Goal: Task Accomplishment & Management: Use online tool/utility

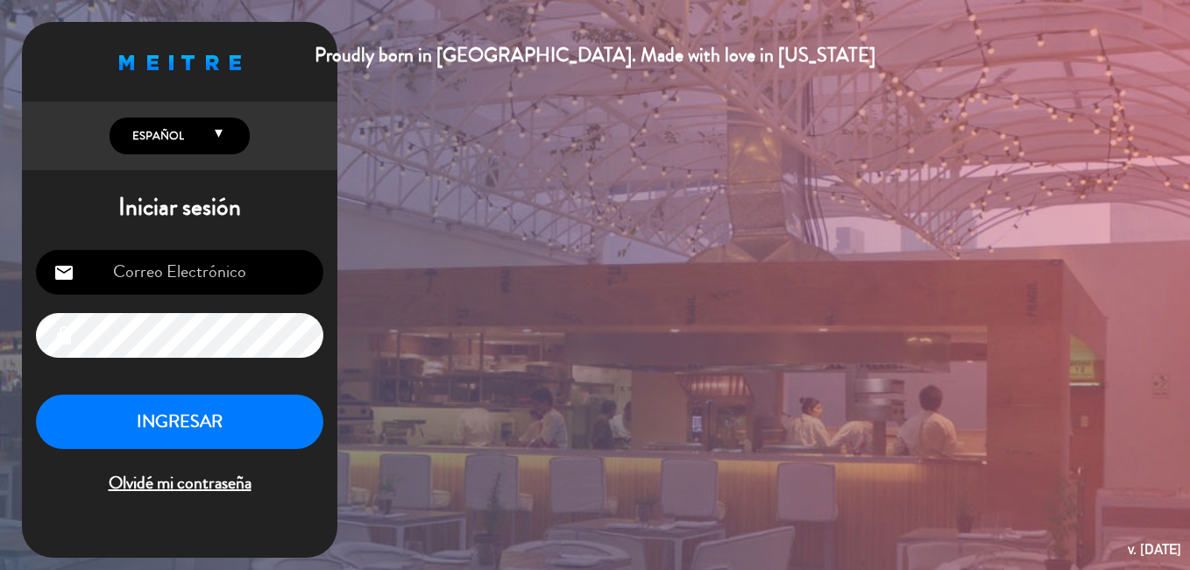
type input "[EMAIL_ADDRESS][DOMAIN_NAME]"
click at [180, 414] on button "INGRESAR" at bounding box center [179, 421] width 287 height 55
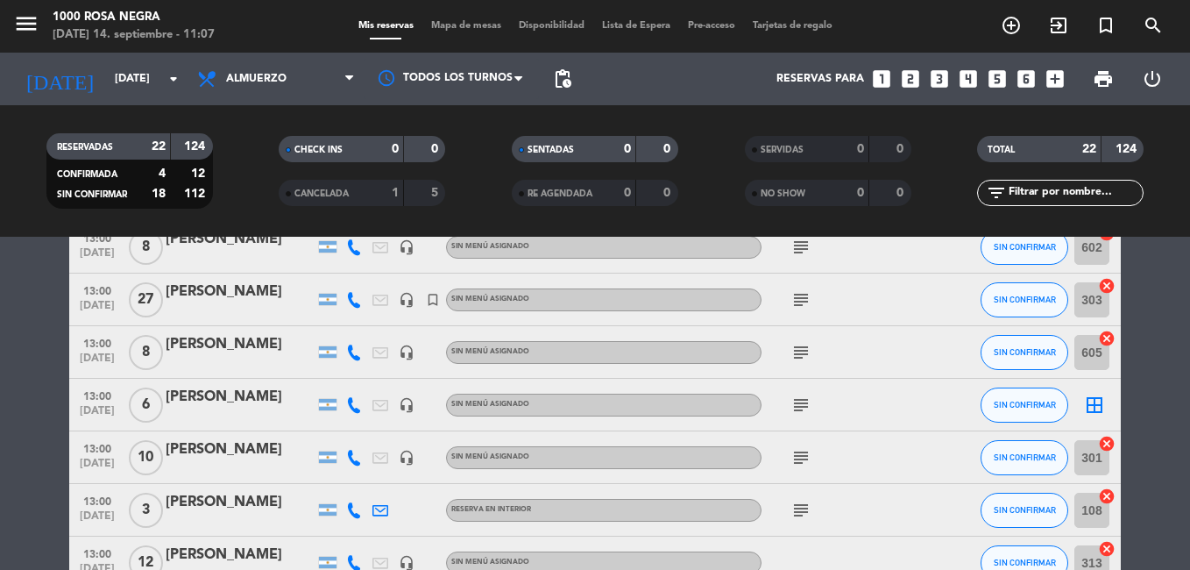
scroll to position [876, 0]
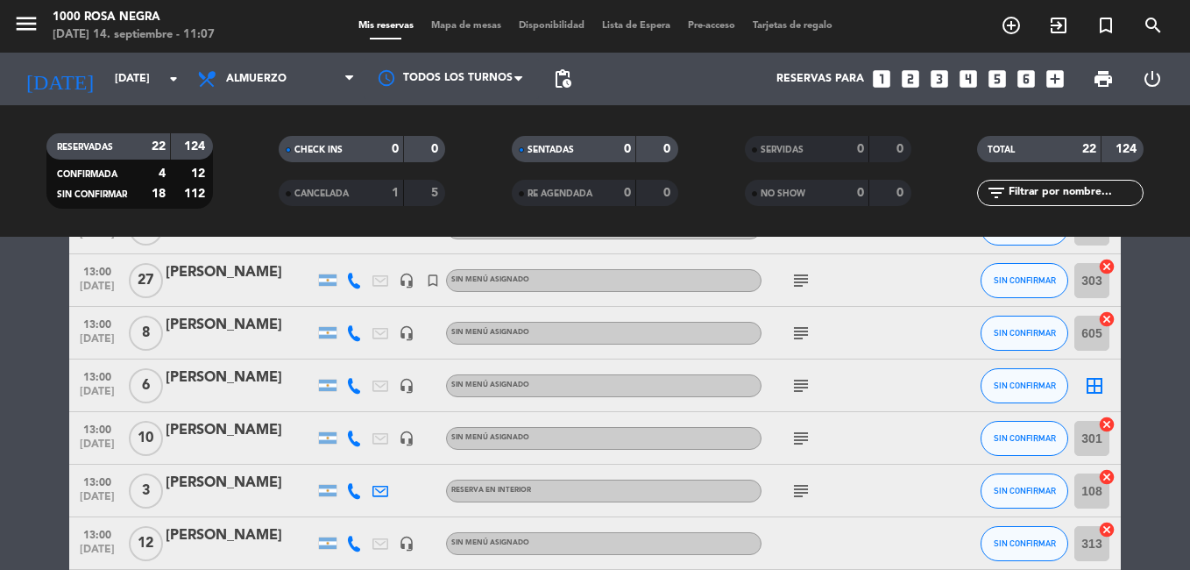
click at [803, 379] on icon "subject" at bounding box center [800, 385] width 21 height 21
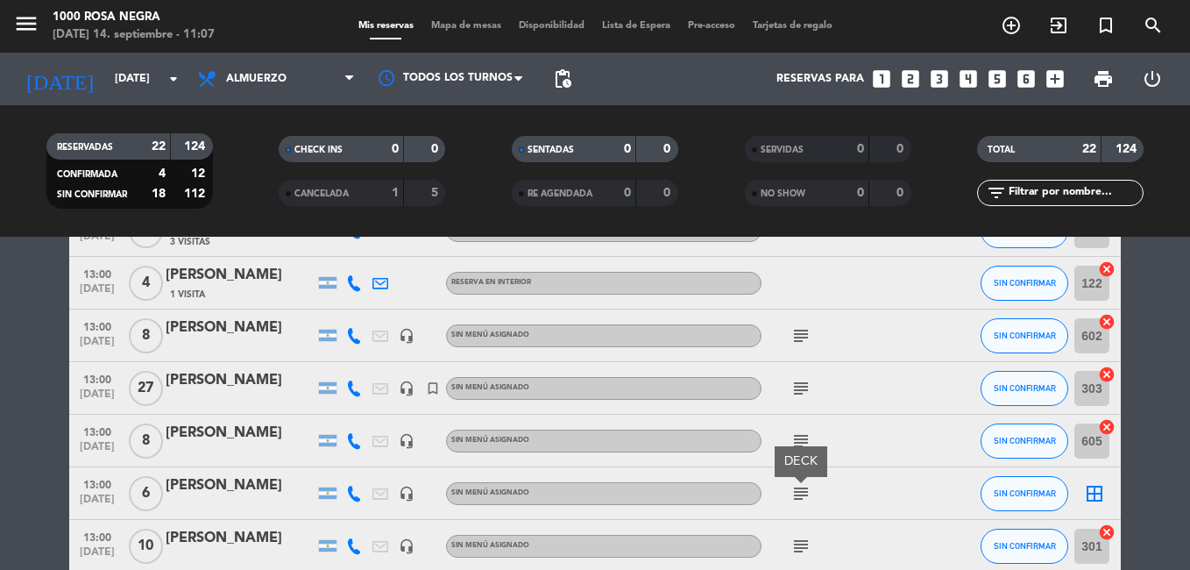
scroll to position [754, 0]
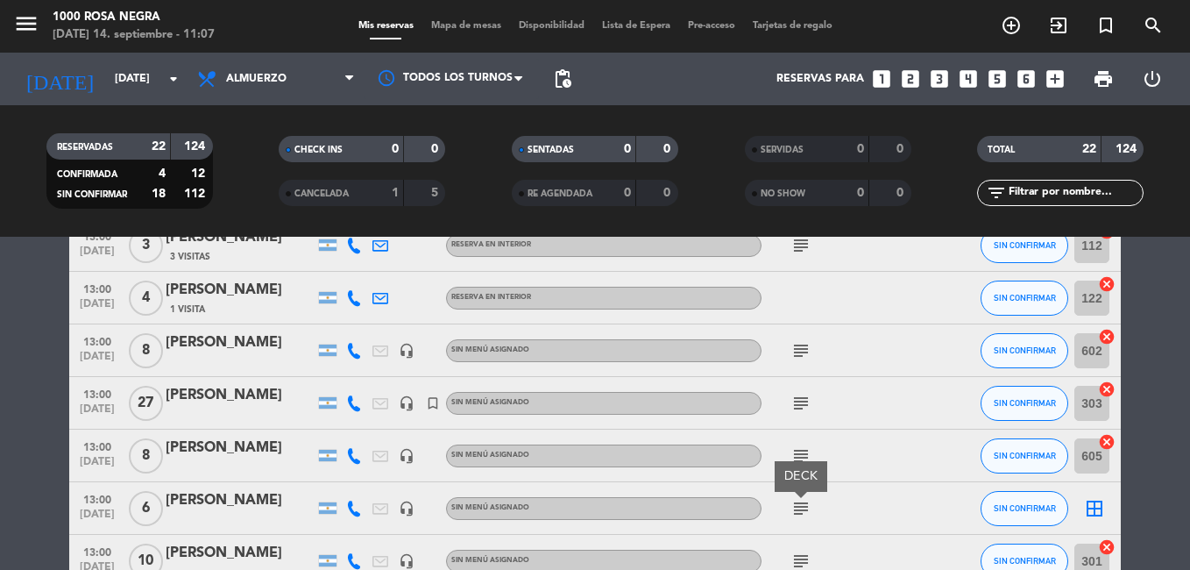
click at [455, 21] on span "Mapa de mesas" at bounding box center [466, 26] width 88 height 10
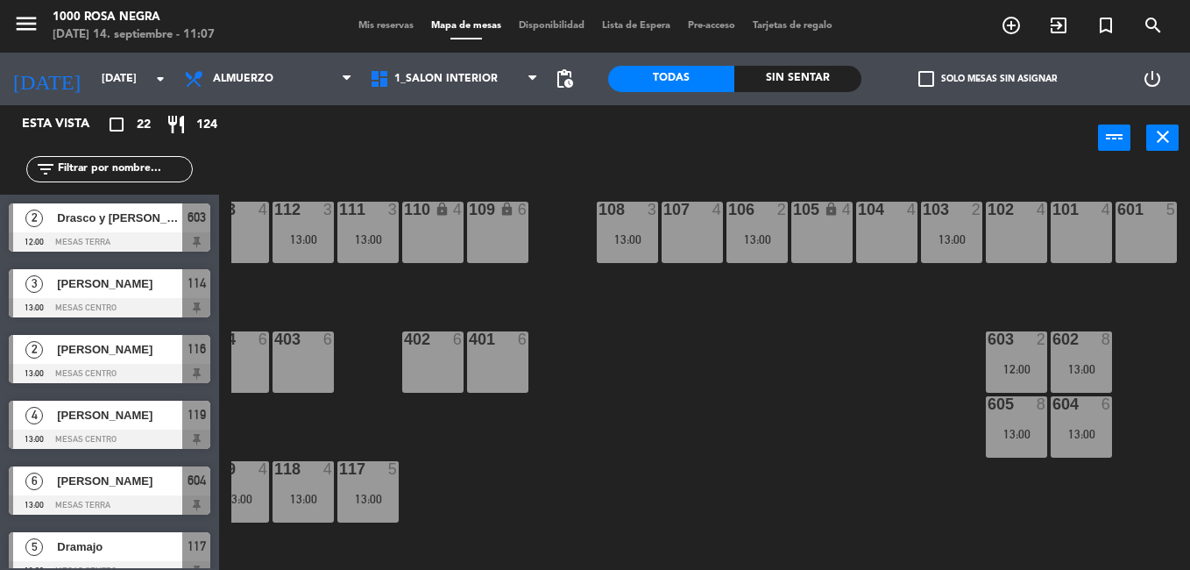
scroll to position [340, 221]
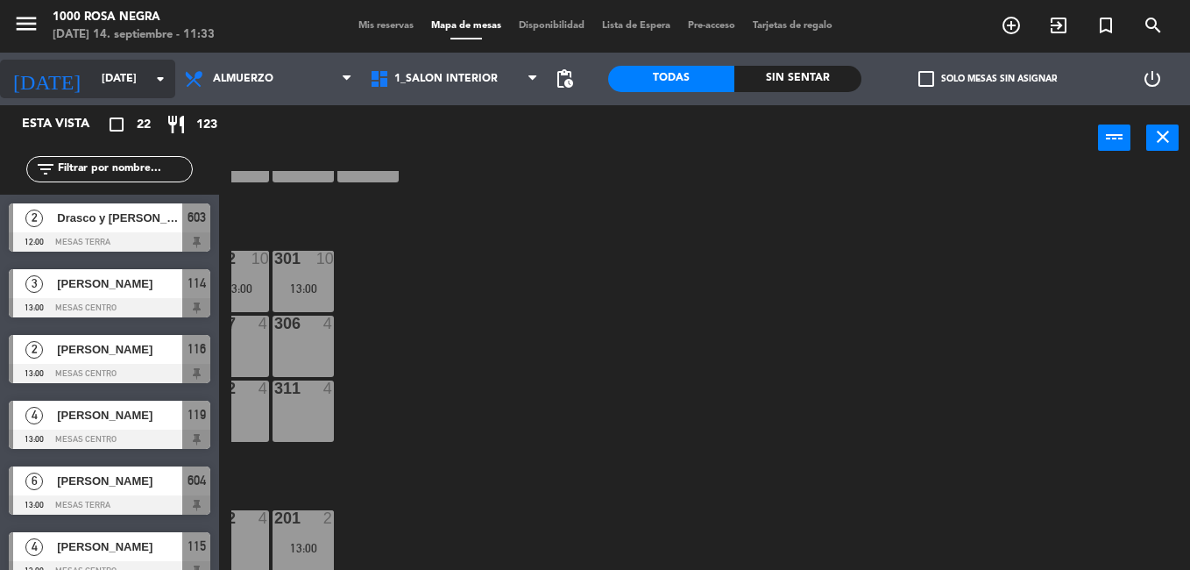
click at [93, 84] on input "[DATE]" at bounding box center [167, 79] width 148 height 30
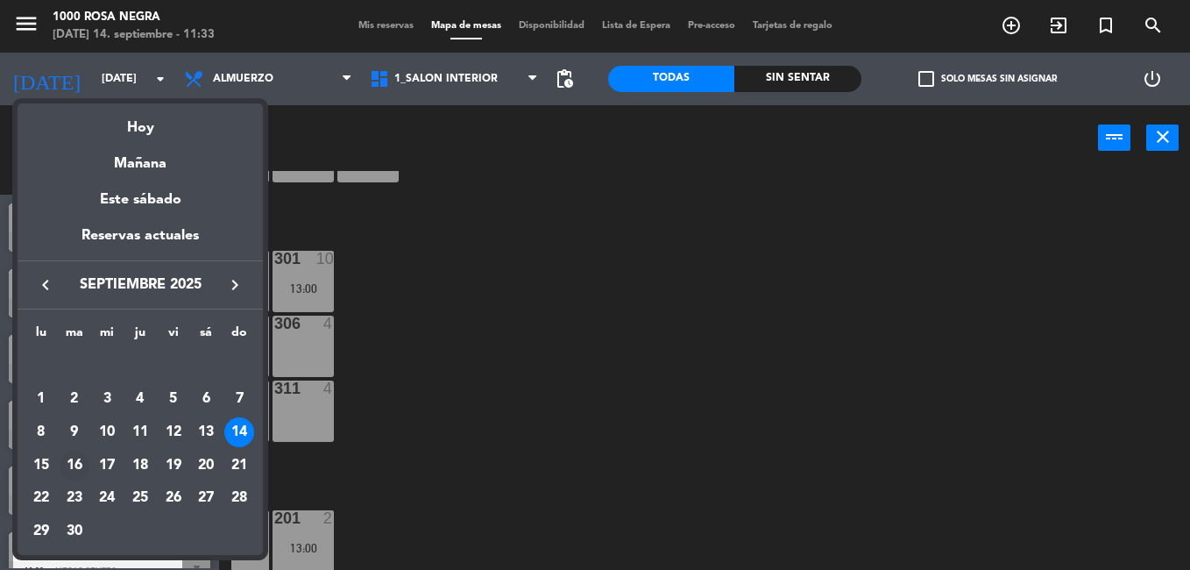
click at [74, 467] on div "16" at bounding box center [75, 465] width 30 height 30
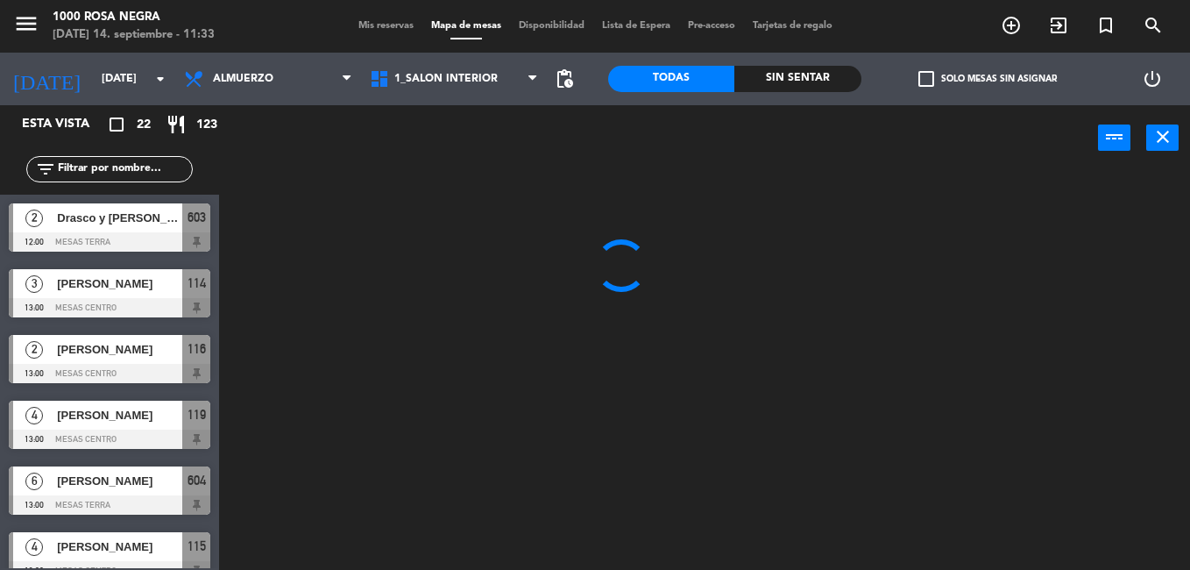
type input "[DATE]"
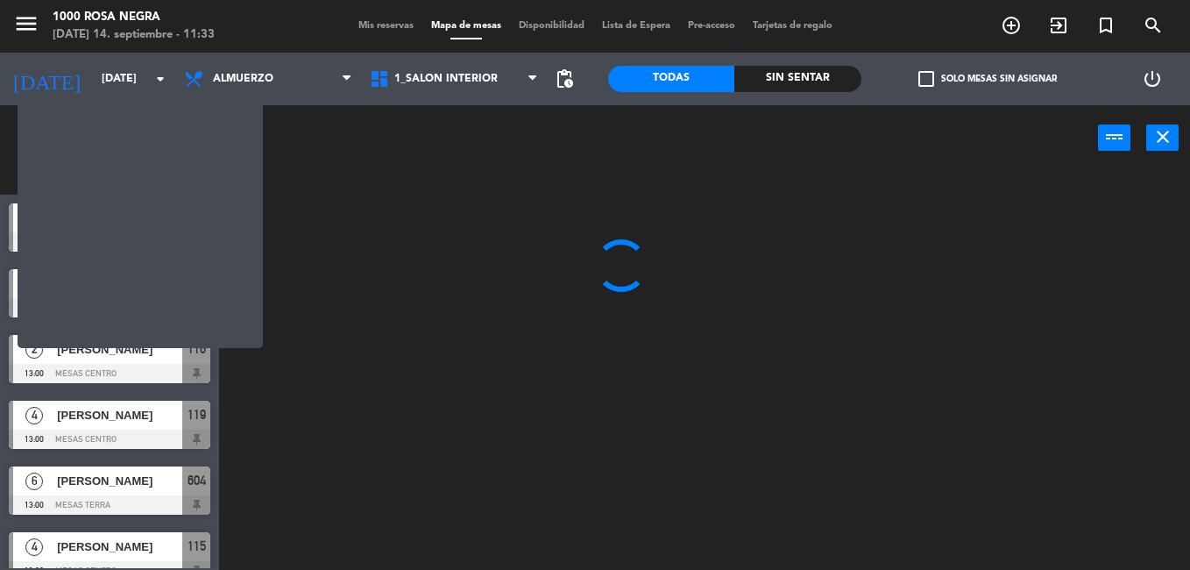
scroll to position [0, 0]
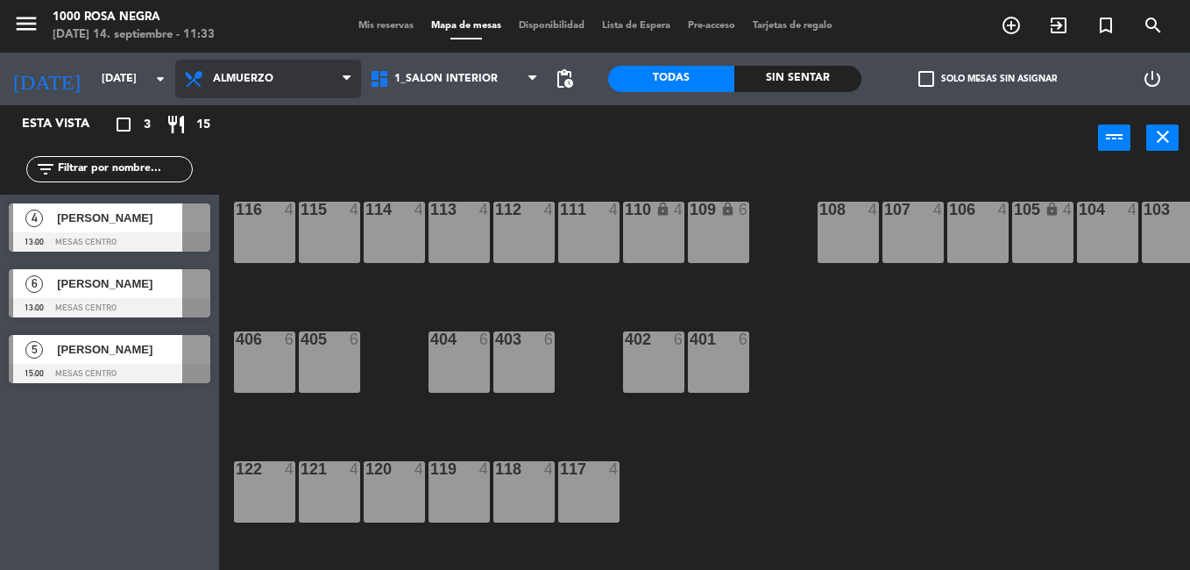
click at [342, 70] on span "Almuerzo" at bounding box center [268, 79] width 186 height 39
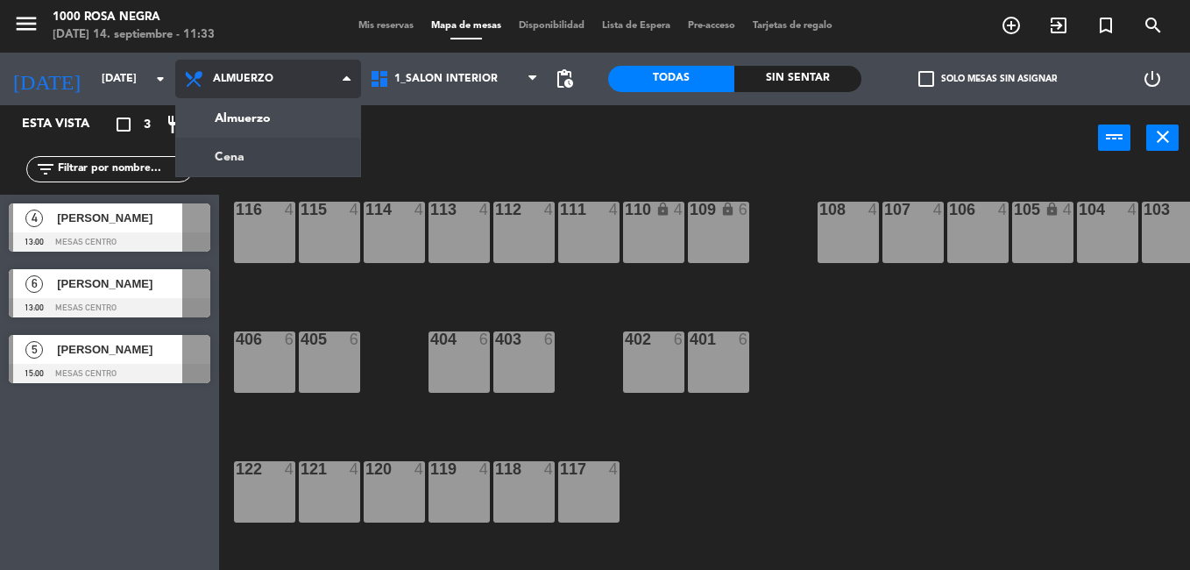
click at [231, 151] on ng-component "menu 1000 [PERSON_NAME] Negra [DATE] 14. septiembre - 11:33 Mis reservas Mapa d…" at bounding box center [595, 285] width 1190 height 570
